Goal: Transaction & Acquisition: Purchase product/service

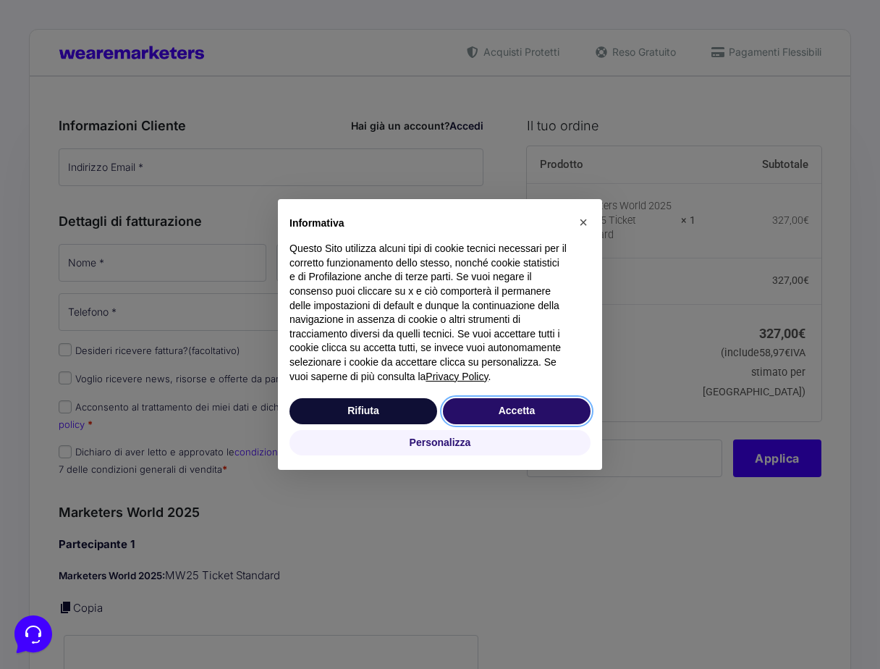
click at [519, 412] on button "Accetta" at bounding box center [517, 411] width 148 height 26
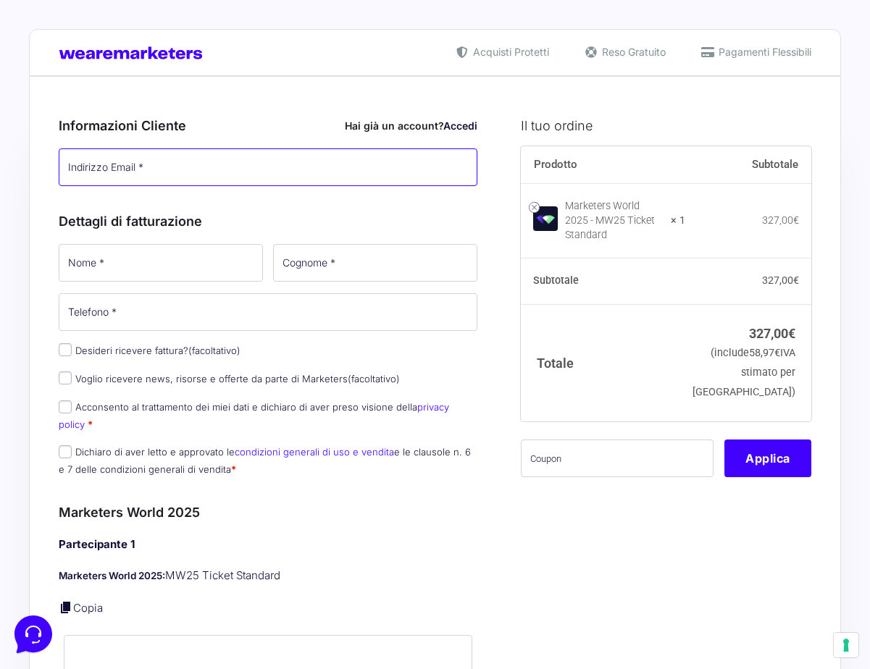
click at [327, 161] on input "Indirizzo Email *" at bounding box center [268, 167] width 418 height 38
type input "[EMAIL_ADDRESS][DOMAIN_NAME]"
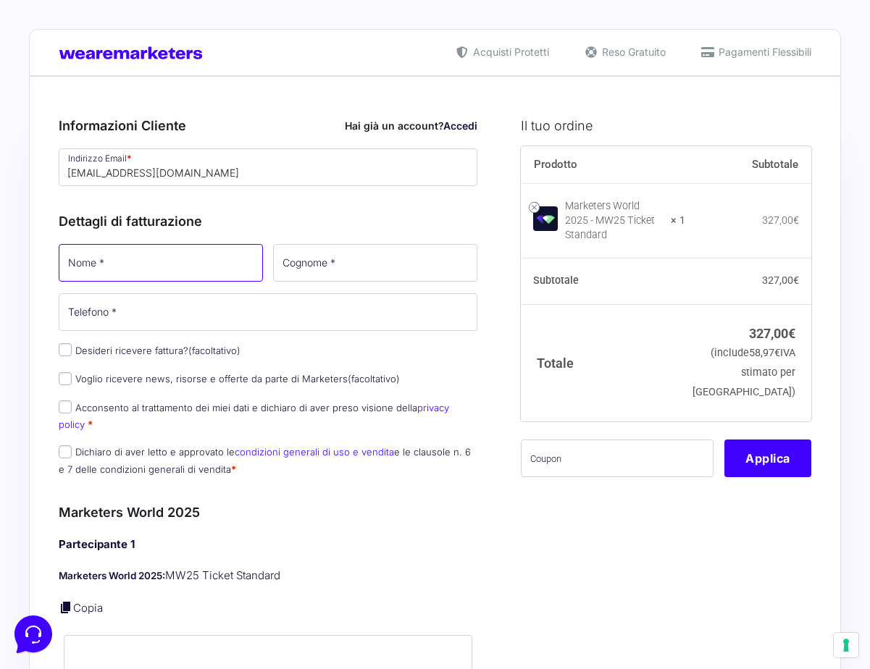
click at [112, 277] on input "Nome *" at bounding box center [161, 263] width 204 height 38
type input "[PERSON_NAME]"
click at [353, 244] on div "Dettagli di fatturazione Nome * [PERSON_NAME] * Telefono * Desideri ricevere fa…" at bounding box center [268, 341] width 418 height 292
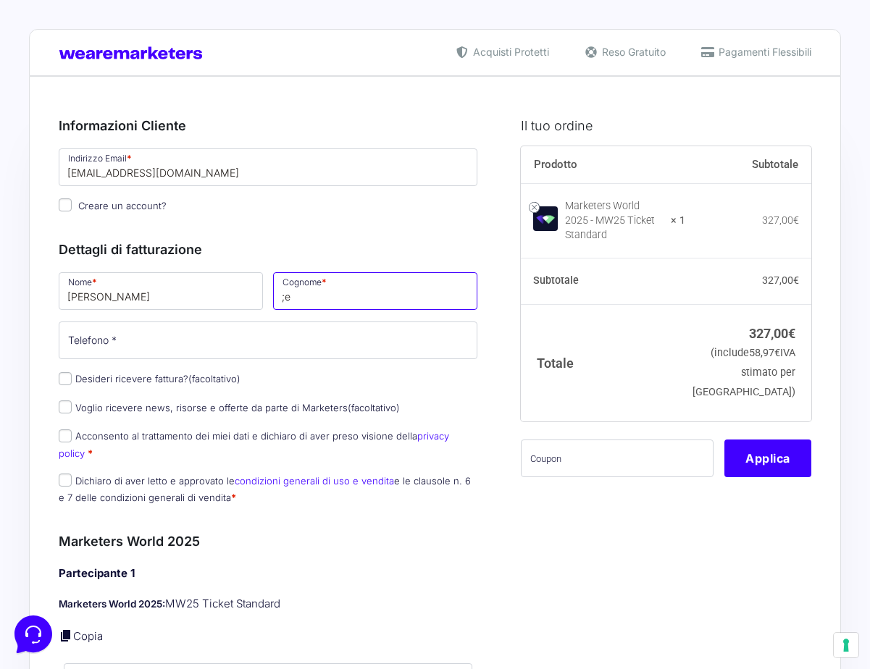
type input ";"
type input "Leva"
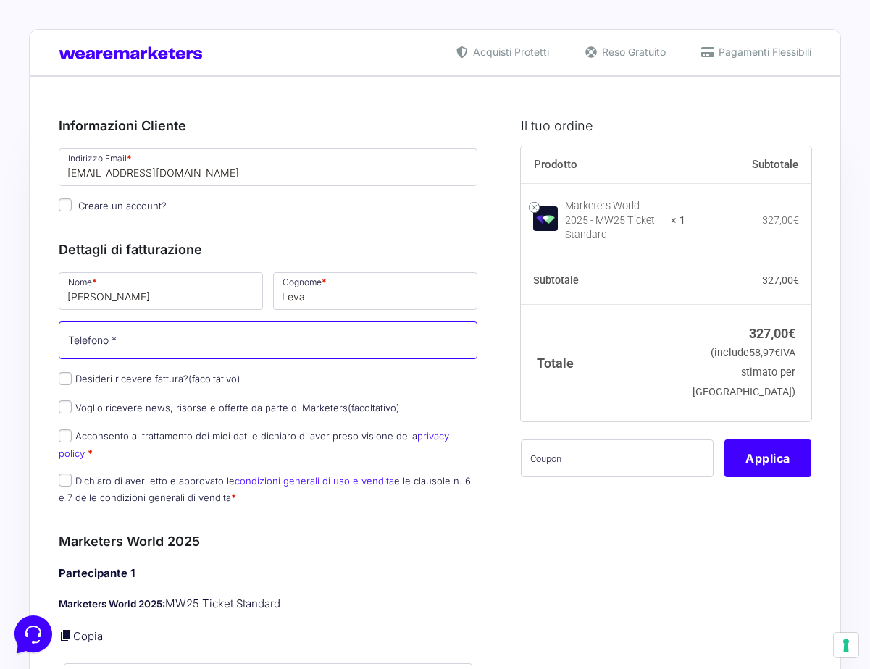
click at [203, 342] on input "Telefono *" at bounding box center [268, 340] width 418 height 38
type input "3899408885"
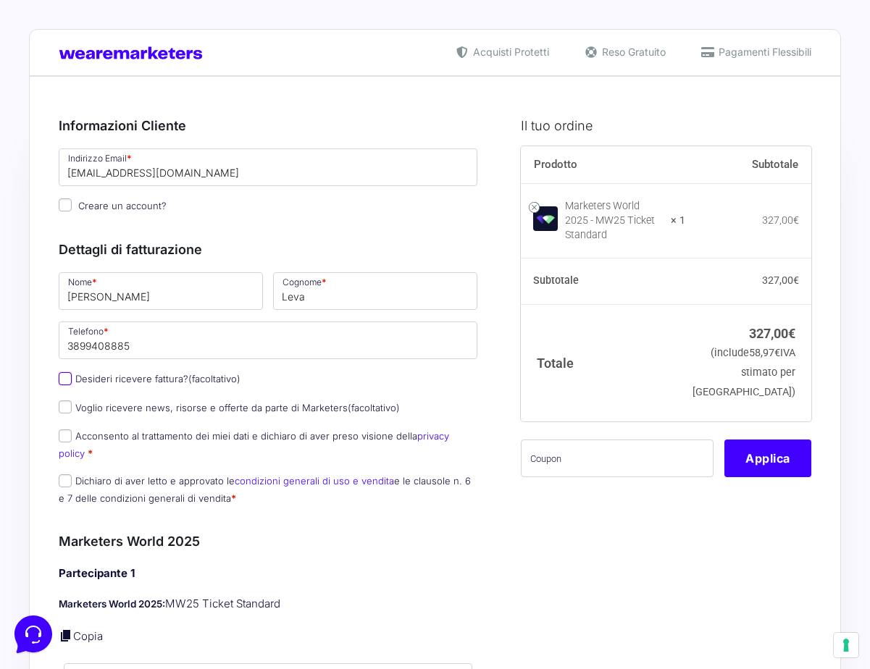
click at [70, 380] on input "Desideri ricevere fattura? (facoltativo)" at bounding box center [65, 378] width 13 height 13
checkbox input "true"
select select "IT"
type input "0000000"
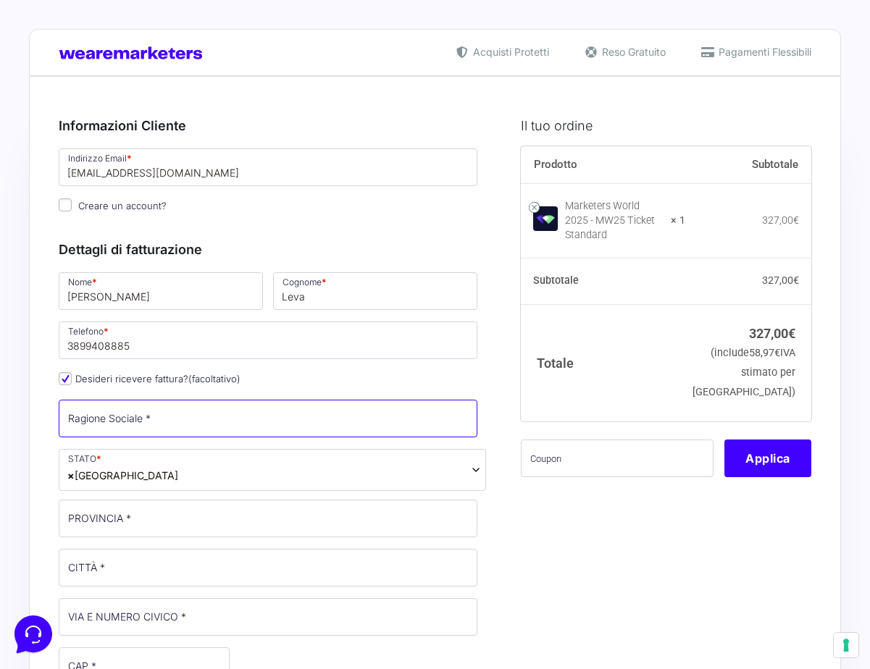
click at [99, 422] on input "Ragione Sociale *" at bounding box center [268, 419] width 418 height 38
type input "ELEVATE SRL"
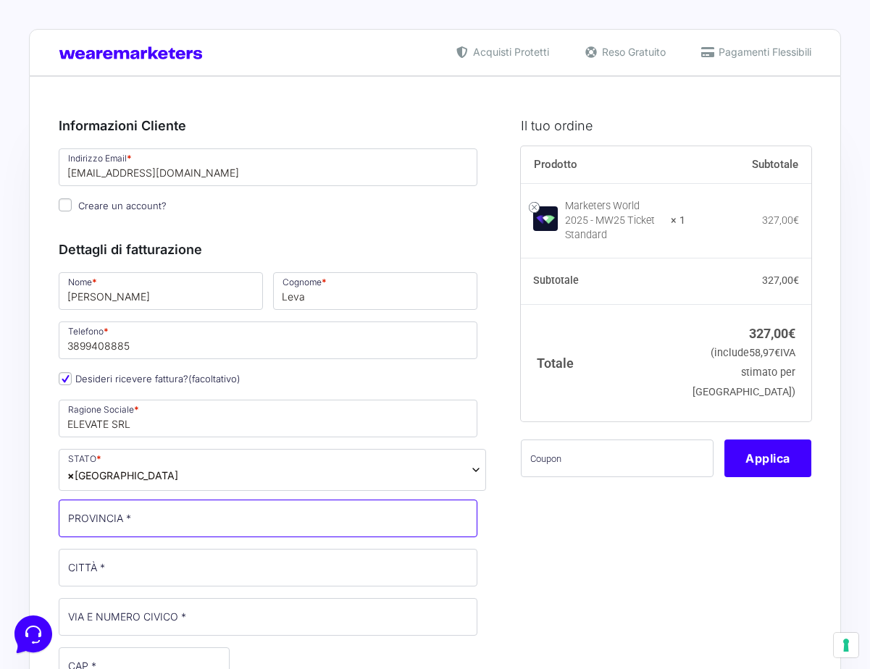
click at [113, 516] on input "PROVINCIA *" at bounding box center [268, 519] width 418 height 38
type input "CECCANO"
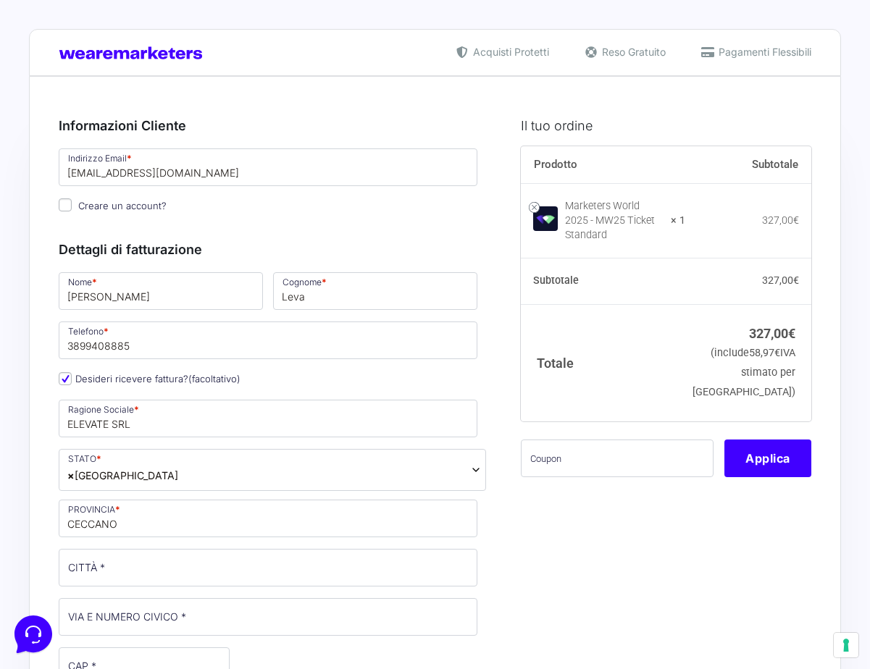
click at [112, 587] on p "CITTÀ *" at bounding box center [268, 568] width 429 height 42
click at [112, 577] on input "CITTÀ *" at bounding box center [268, 568] width 418 height 38
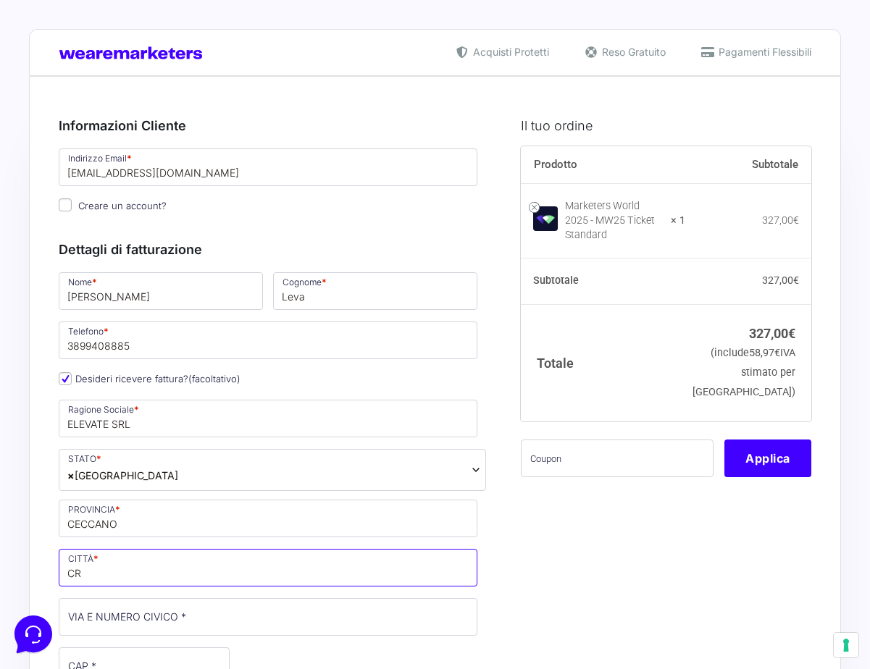
type input "C"
type input "FROSINONE"
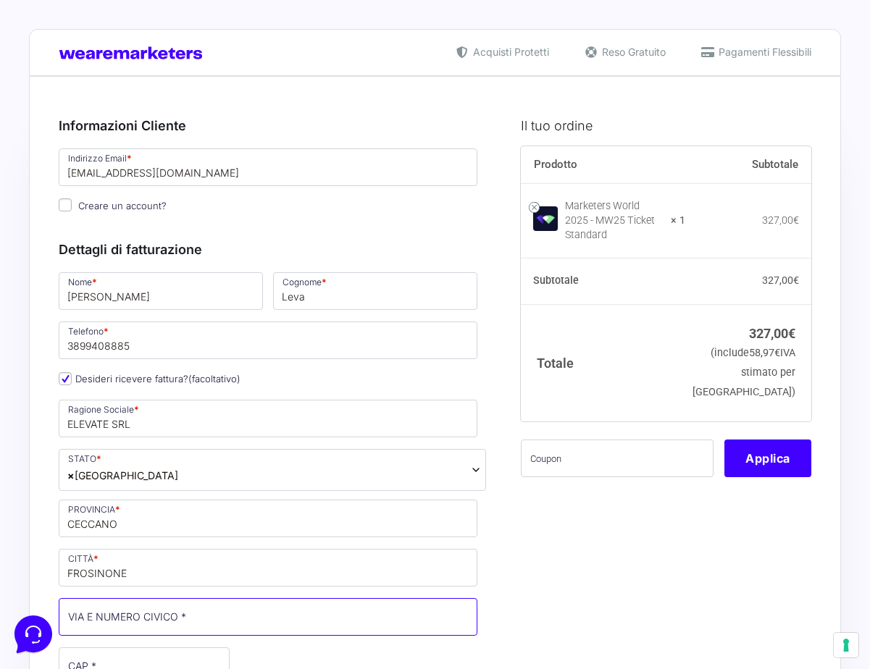
click at [169, 608] on input "VIA E NUMERO CIVICO *" at bounding box center [268, 617] width 418 height 38
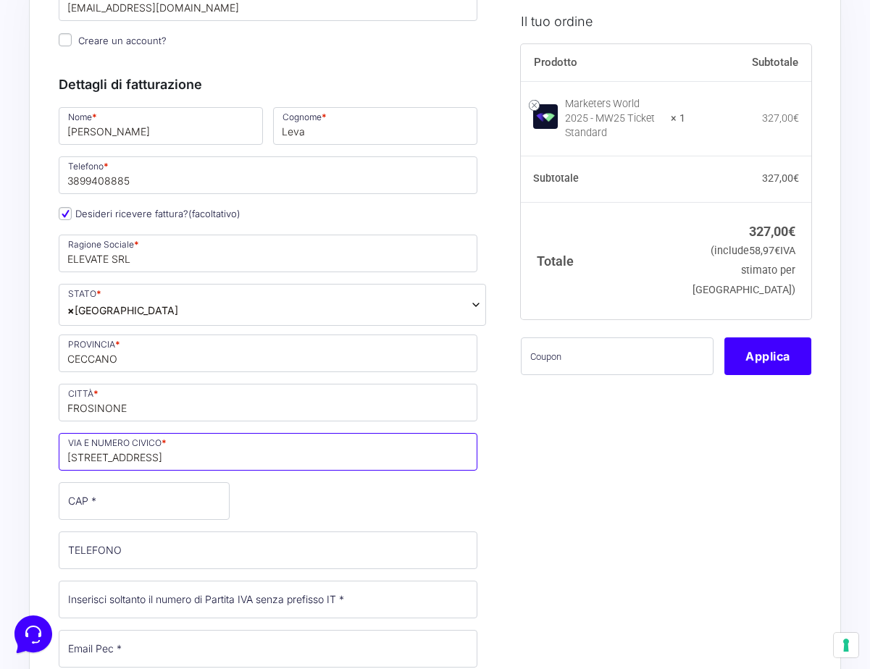
scroll to position [166, 0]
type input "[STREET_ADDRESS]"
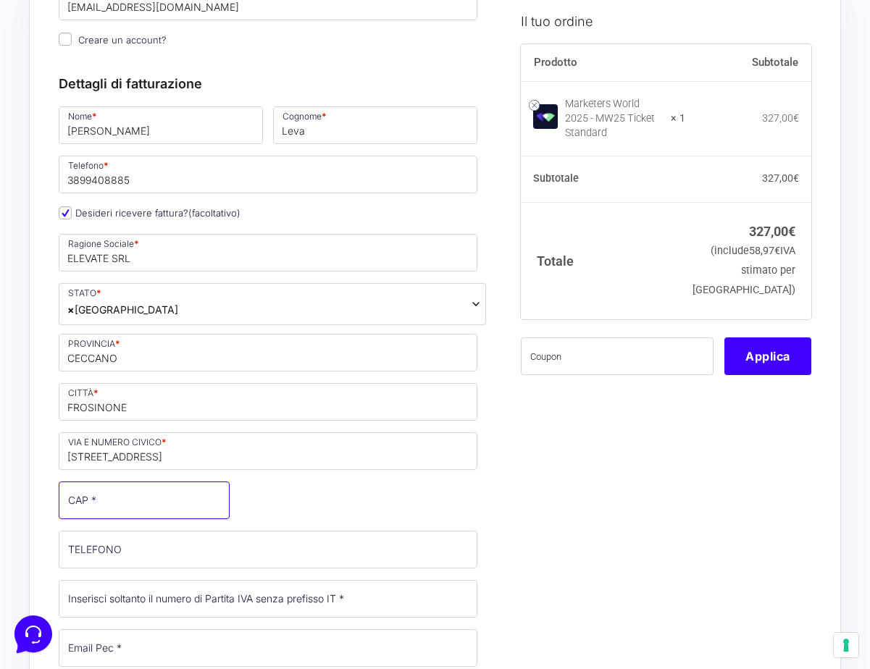
click at [126, 496] on input "CAP *" at bounding box center [144, 500] width 171 height 38
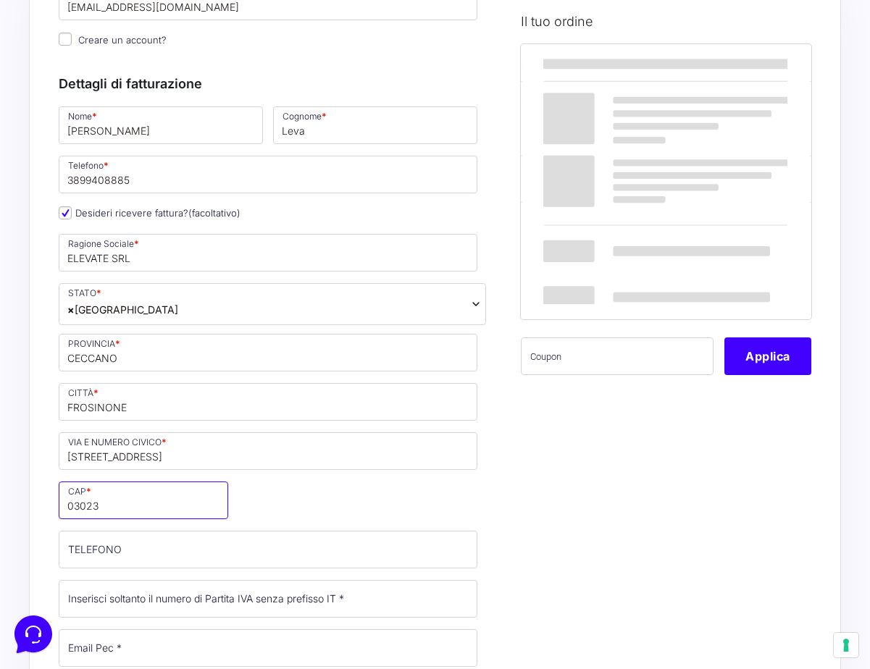
type input "03023"
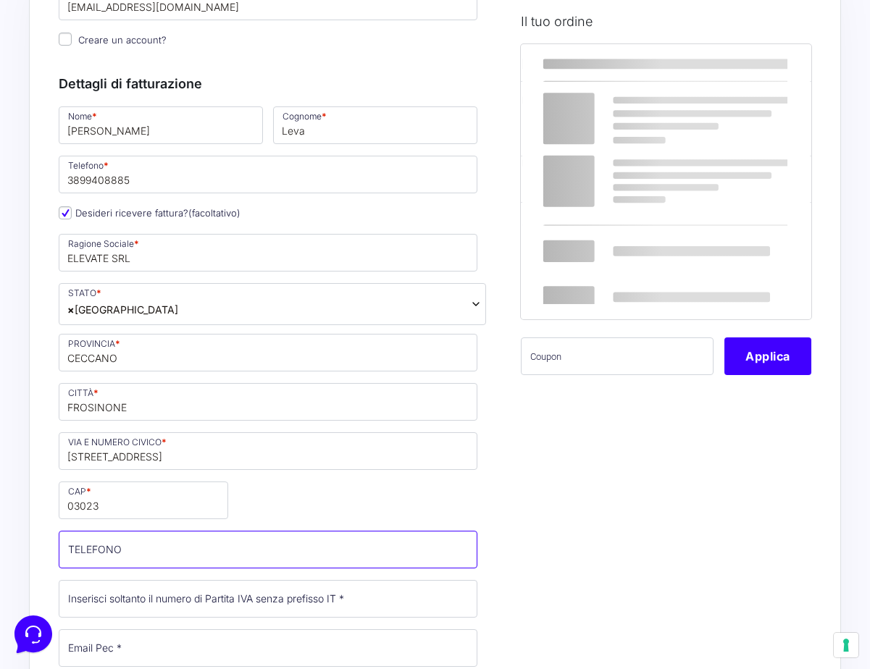
click at [124, 545] on input "TELEFONO (facoltativo)" at bounding box center [268, 550] width 418 height 38
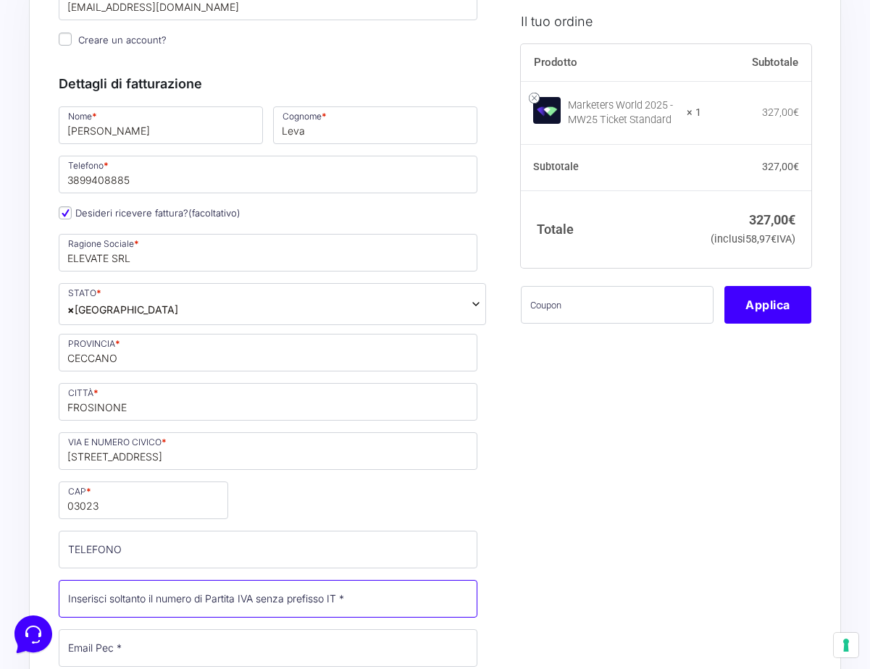
click at [327, 605] on input "Partita Iva *" at bounding box center [268, 599] width 418 height 38
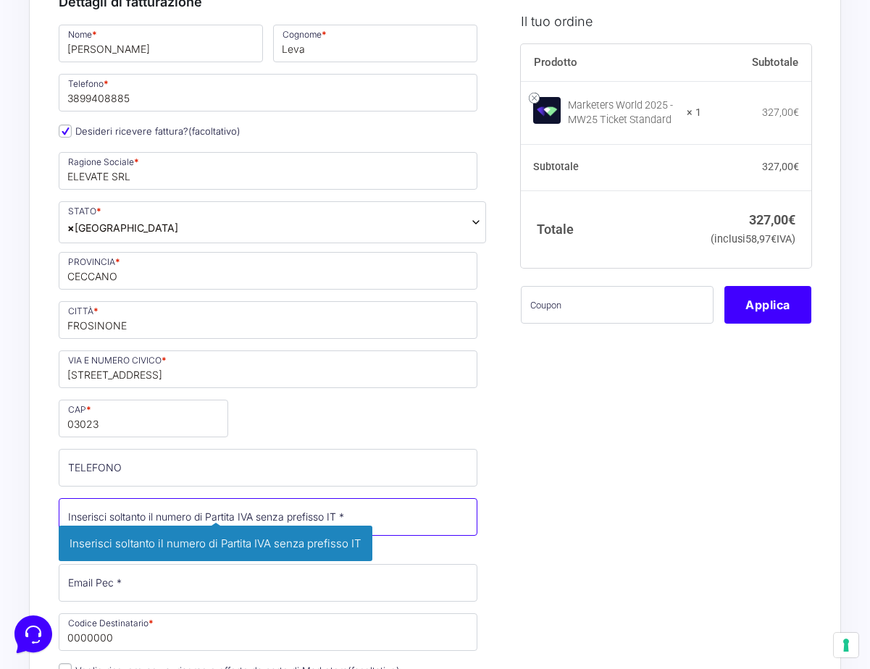
scroll to position [259, 0]
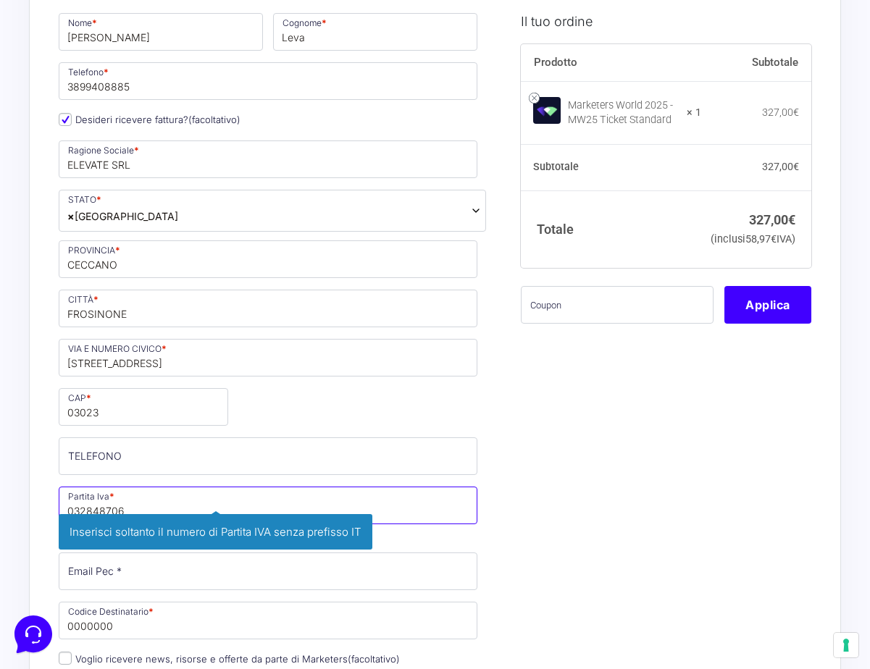
click at [221, 497] on input "032848706" at bounding box center [268, 506] width 418 height 38
paste input "01"
type input "03284870601"
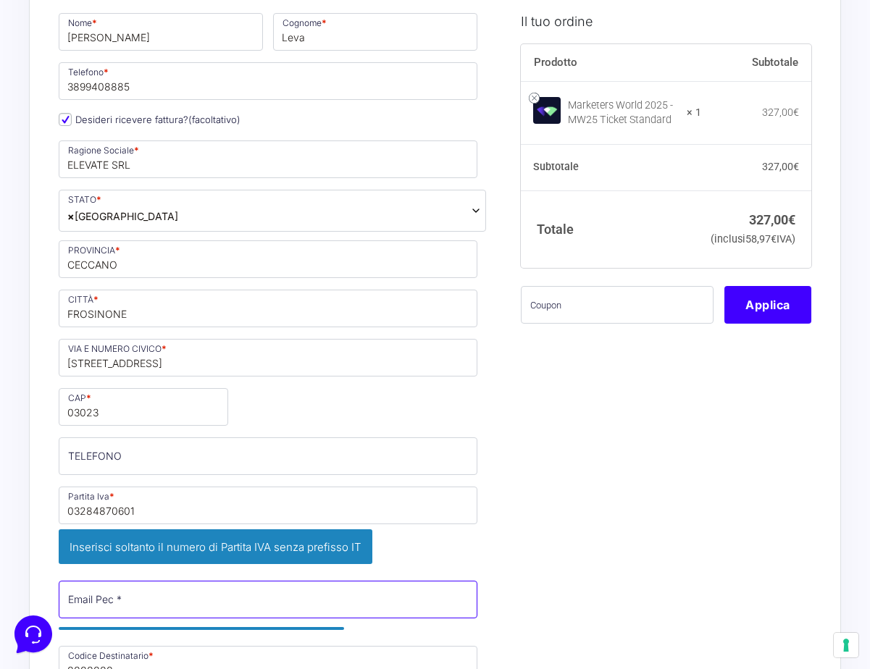
click at [235, 556] on div "Nome * [PERSON_NAME] * Leva Telefono * [PHONE_NUMBER] Desideri ricevere fattura…" at bounding box center [268, 411] width 429 height 801
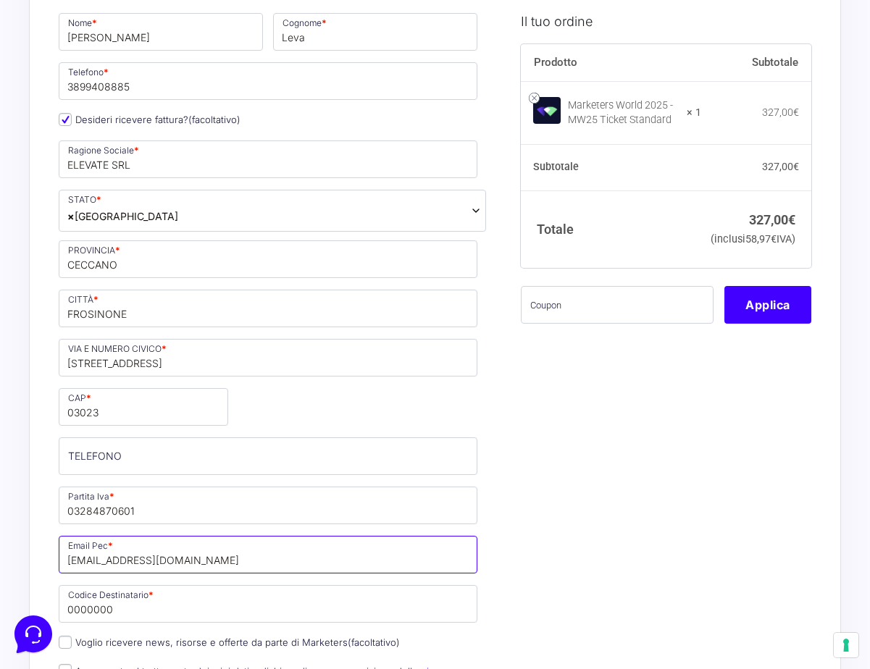
type input "[EMAIL_ADDRESS][DOMAIN_NAME]"
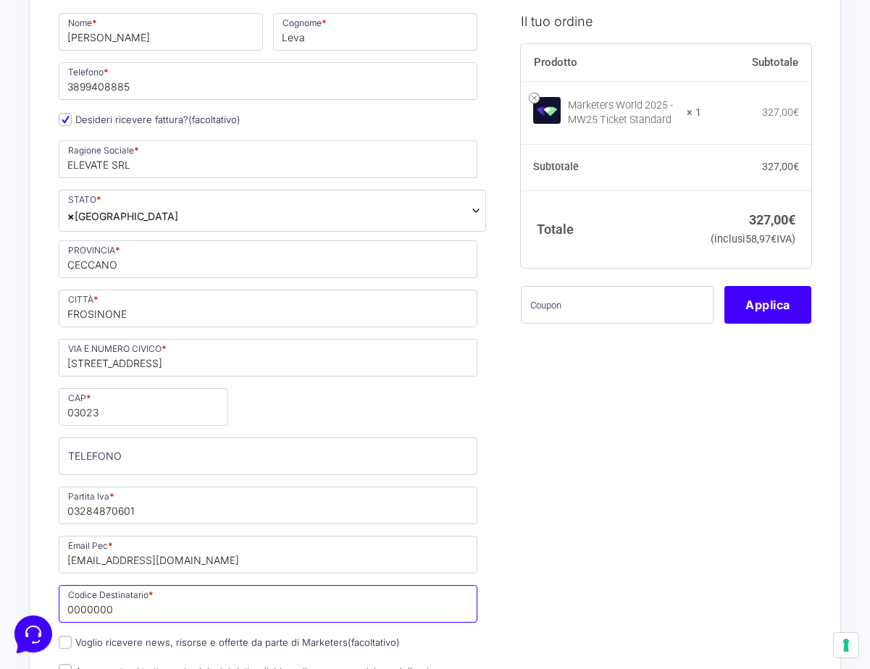
click at [266, 605] on input "0000000" at bounding box center [268, 604] width 418 height 38
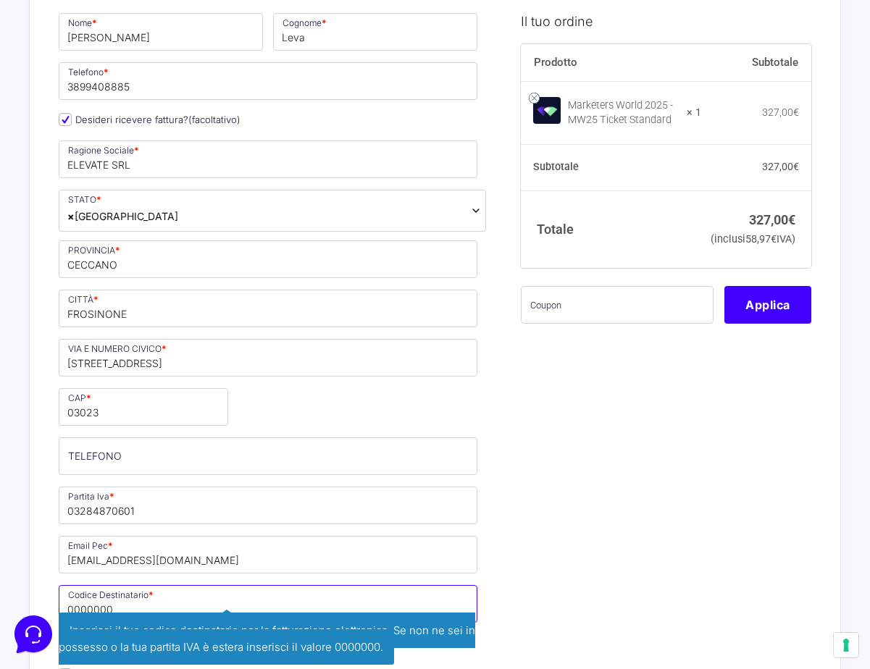
click at [266, 605] on input "0000000" at bounding box center [268, 604] width 418 height 38
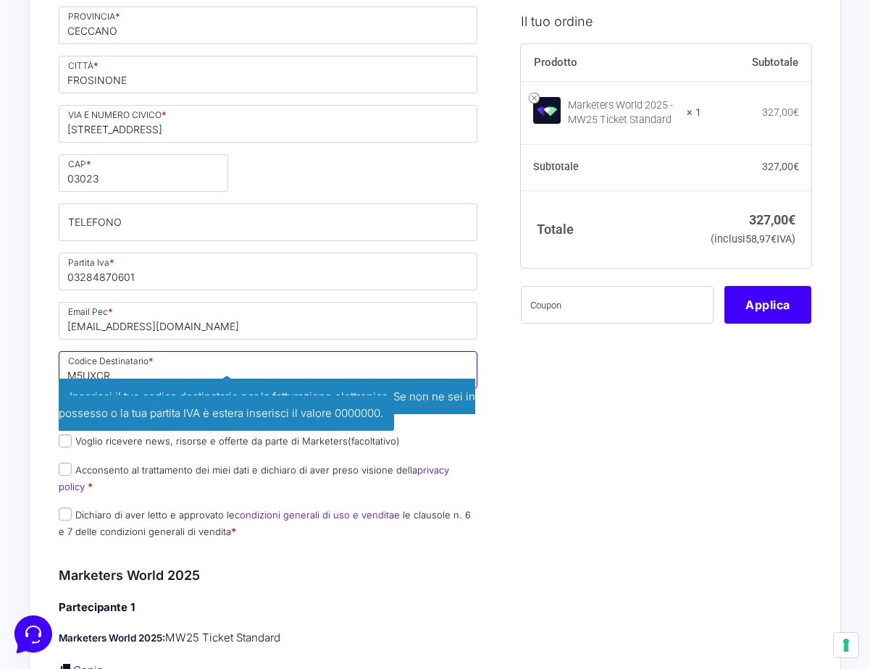
scroll to position [494, 0]
type input "M5UXCR1"
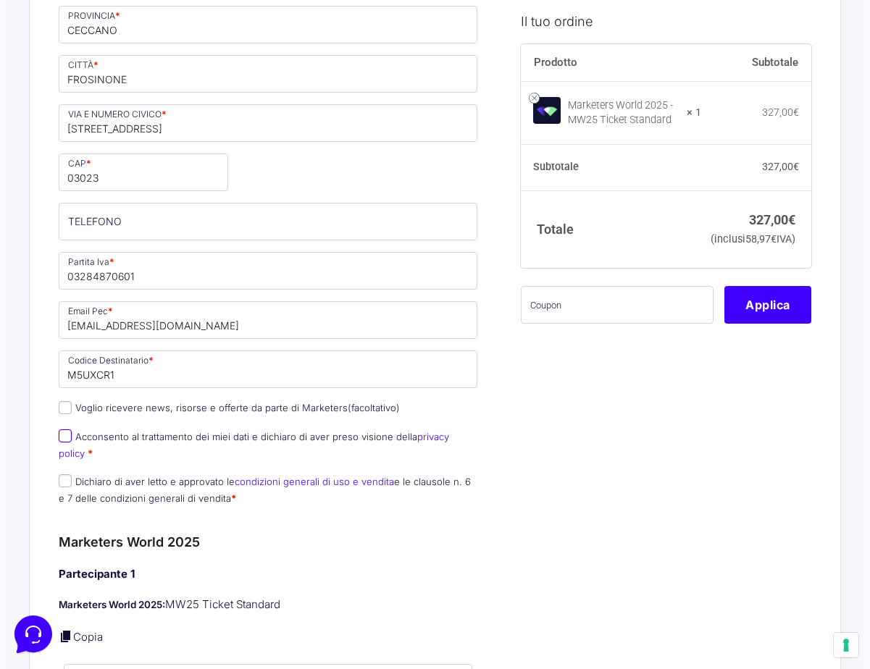
click at [62, 442] on input "Acconsento al trattamento dei miei dati e dichiaro di aver preso visione della …" at bounding box center [65, 435] width 13 height 13
checkbox input "true"
click at [63, 481] on input "Dichiaro di aver letto e approvato le condizioni generali di uso e vendita e le…" at bounding box center [65, 480] width 13 height 13
checkbox input "true"
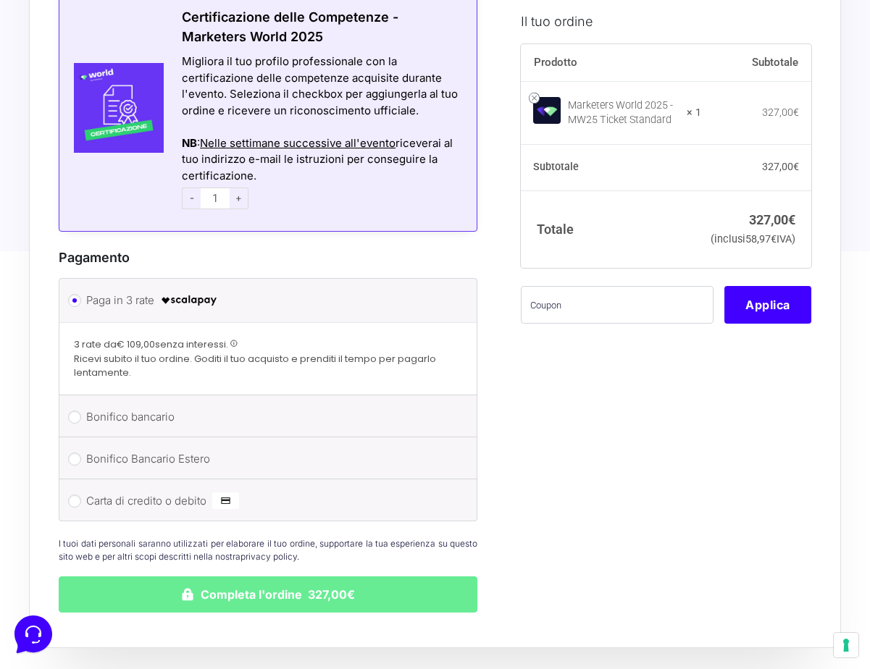
scroll to position [1640, 0]
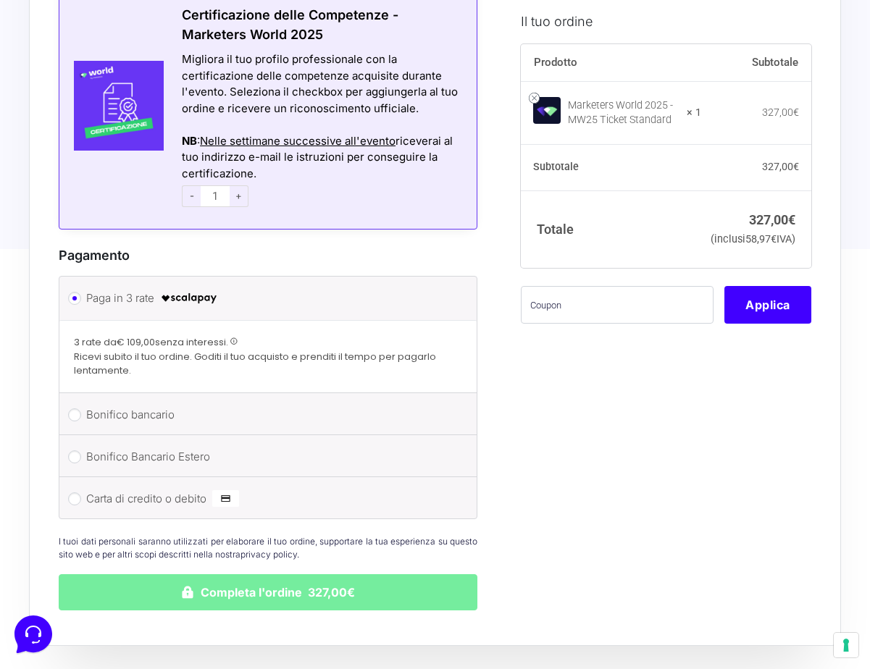
click at [246, 602] on button "Completa l'ordine 327,00€" at bounding box center [268, 592] width 418 height 36
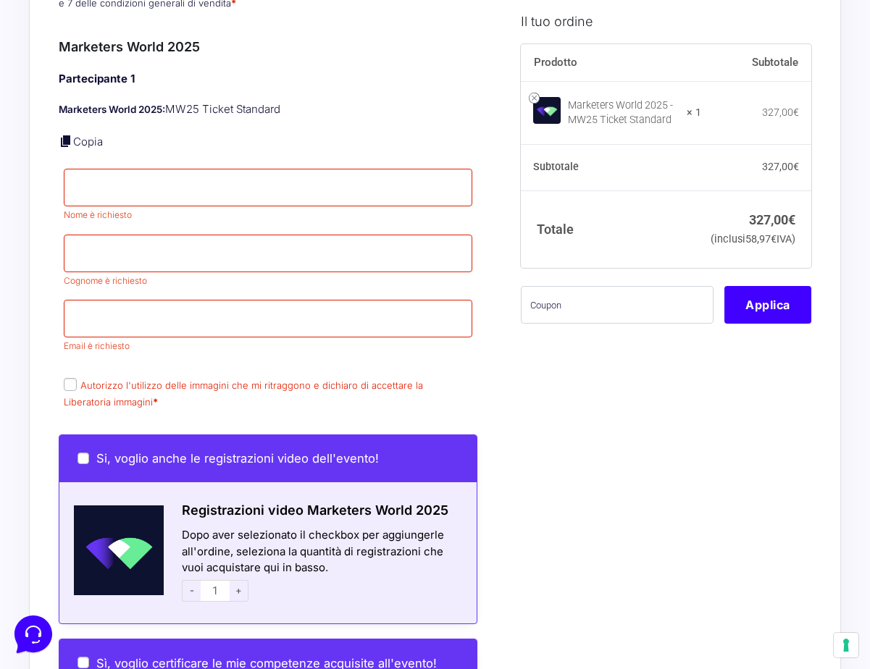
scroll to position [1141, 0]
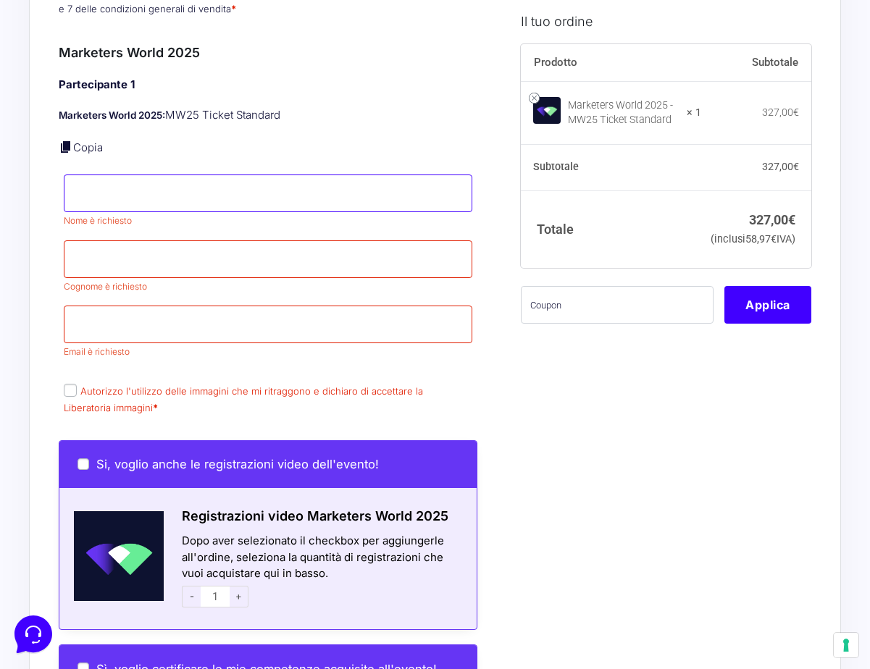
click at [167, 203] on input "Nome *" at bounding box center [268, 193] width 408 height 38
type input "[PERSON_NAME]"
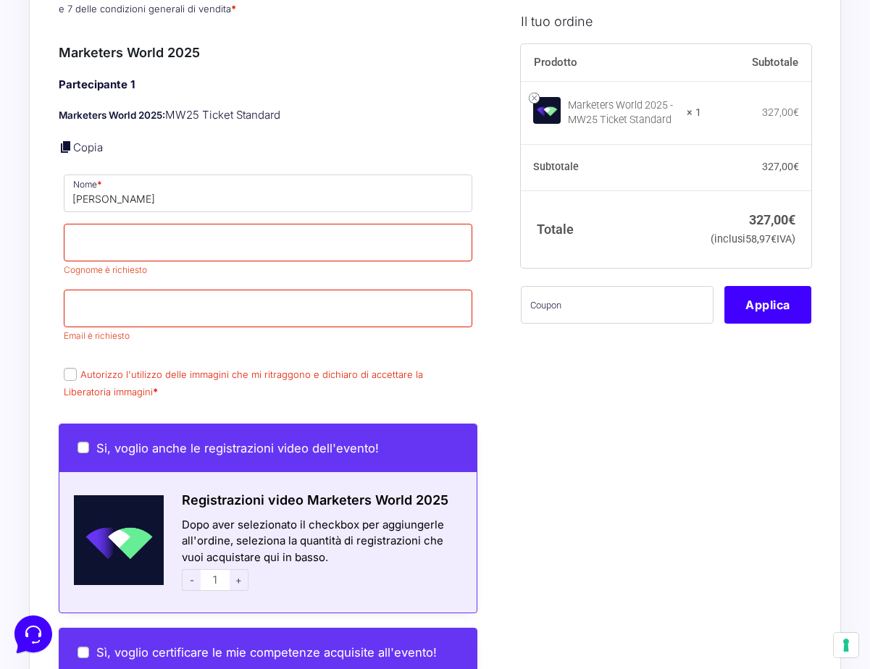
click at [93, 147] on link "Copia" at bounding box center [88, 147] width 30 height 14
type input "Leva"
type input "[EMAIL_ADDRESS][DOMAIN_NAME]"
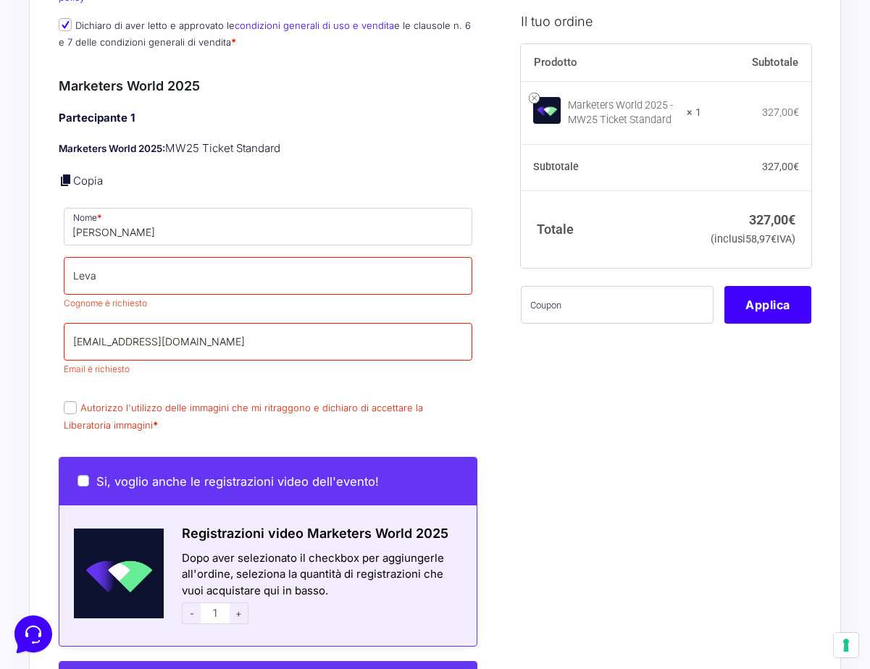
scroll to position [1095, 0]
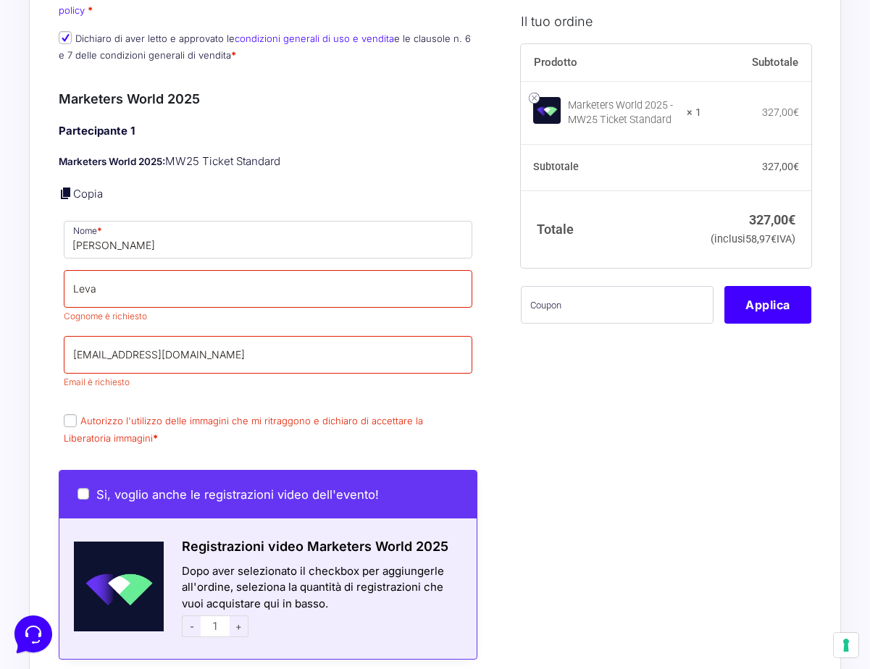
click at [69, 425] on input "Autorizzo l'utilizzo delle immagini che mi ritraggono e dichiaro di accettare l…" at bounding box center [70, 420] width 13 height 13
checkbox input "true"
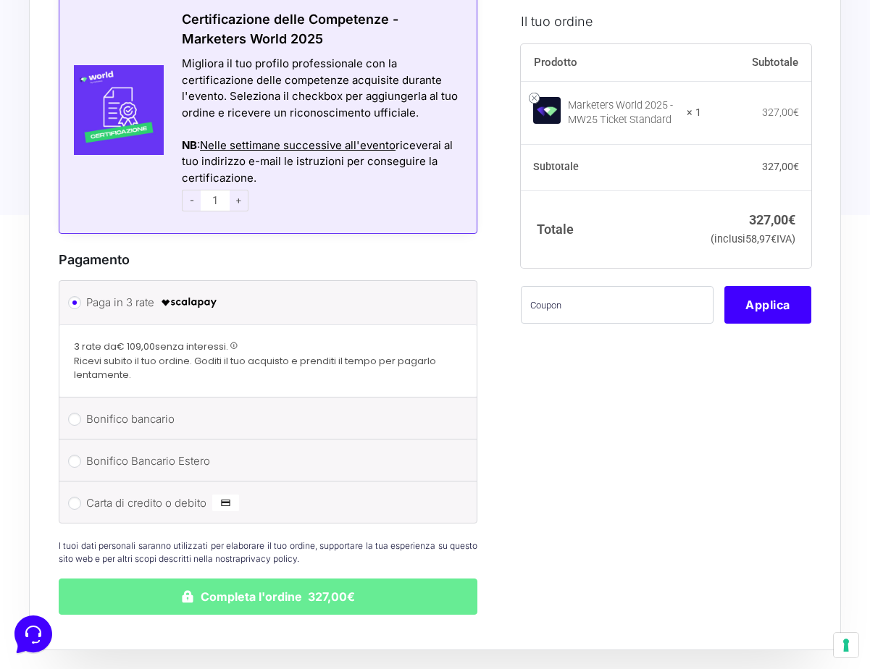
scroll to position [1977, 0]
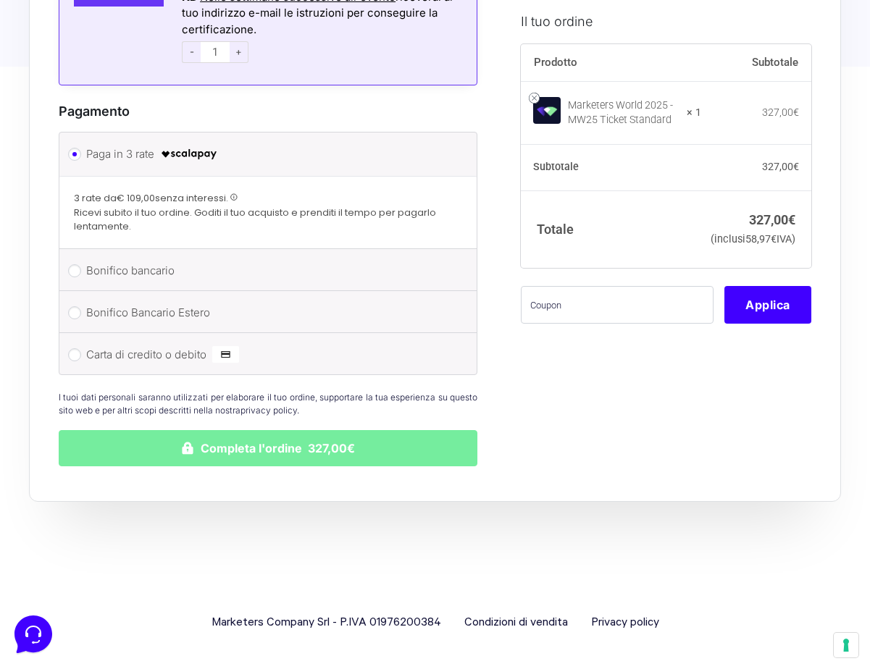
click at [244, 456] on button "Completa l'ordine 327,00€" at bounding box center [268, 448] width 418 height 36
